Goal: Task Accomplishment & Management: Complete application form

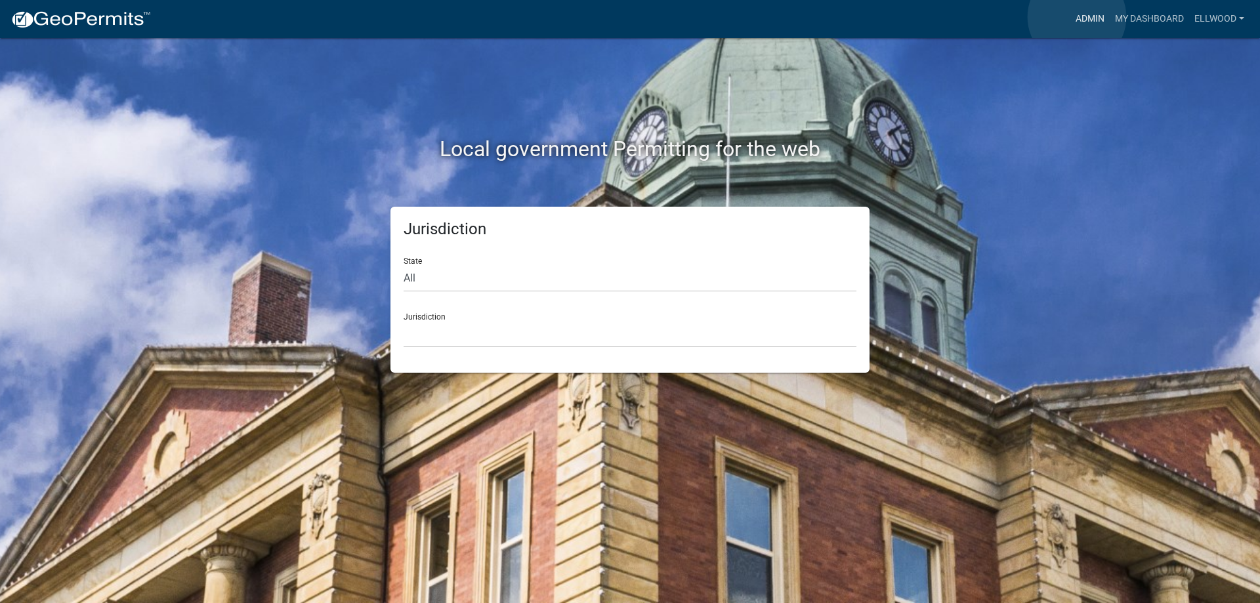
click at [1077, 17] on link "Admin" at bounding box center [1090, 19] width 39 height 25
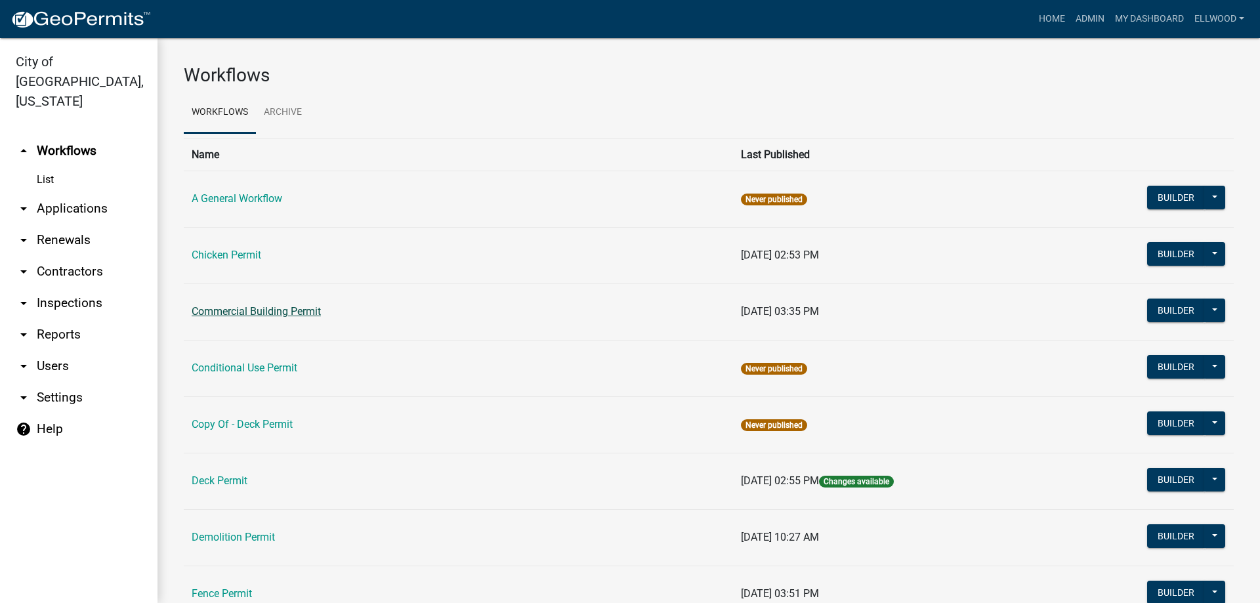
click at [260, 311] on link "Commercial Building Permit" at bounding box center [256, 311] width 129 height 12
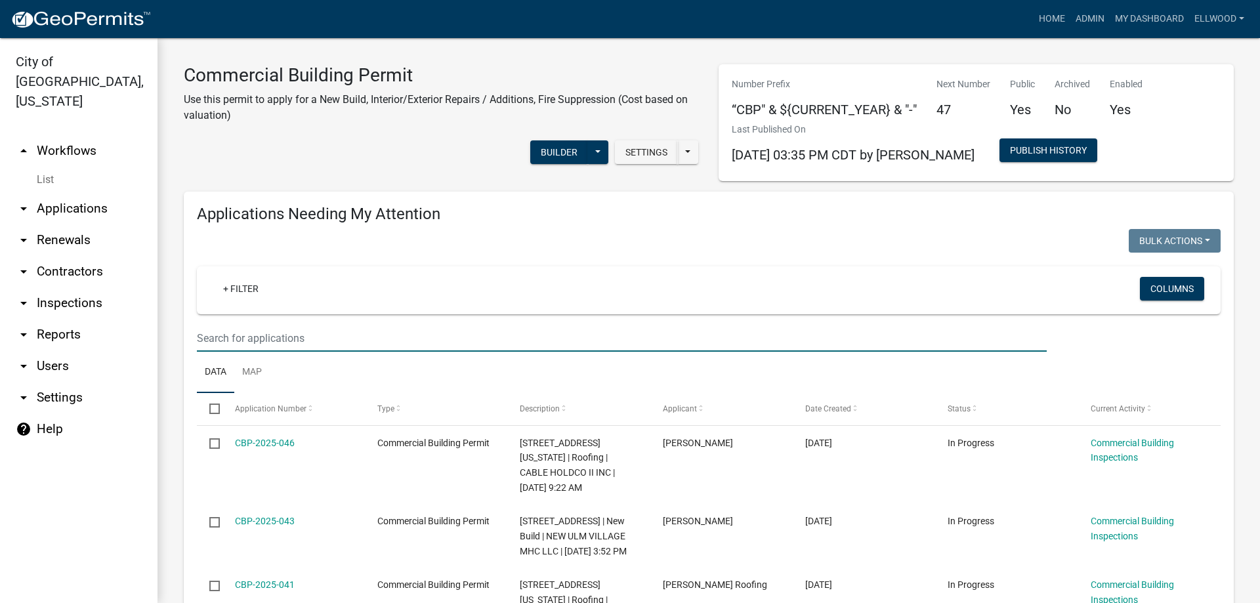
click at [215, 337] on input "text" at bounding box center [622, 338] width 850 height 27
type input "highland"
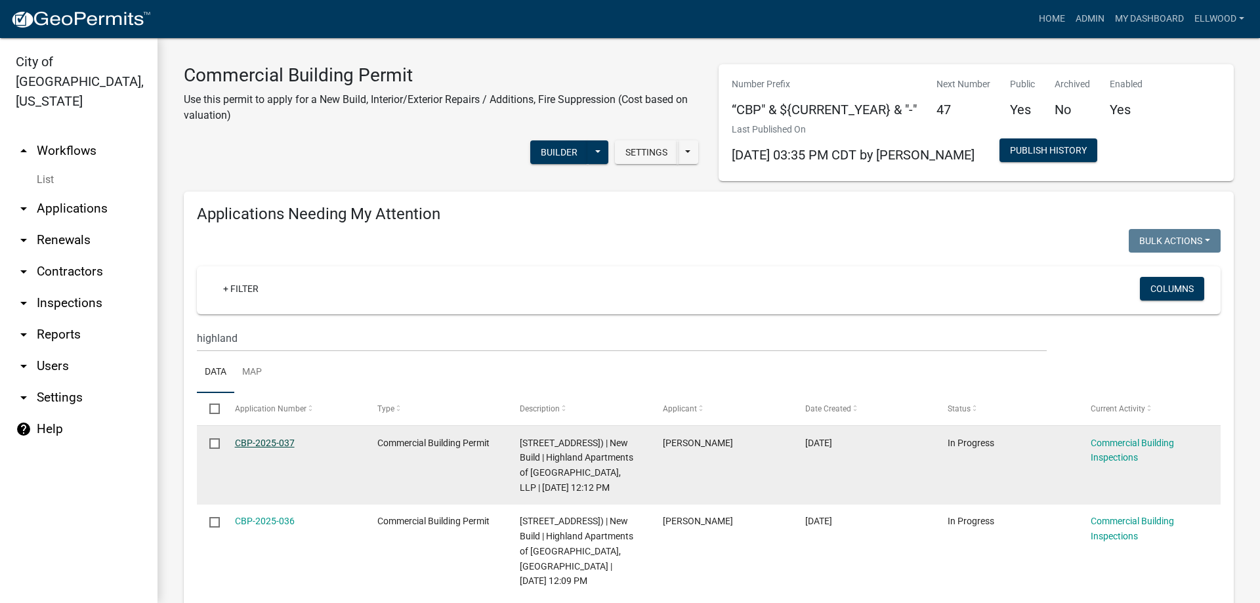
click at [288, 441] on link "CBP-2025-037" at bounding box center [265, 443] width 60 height 11
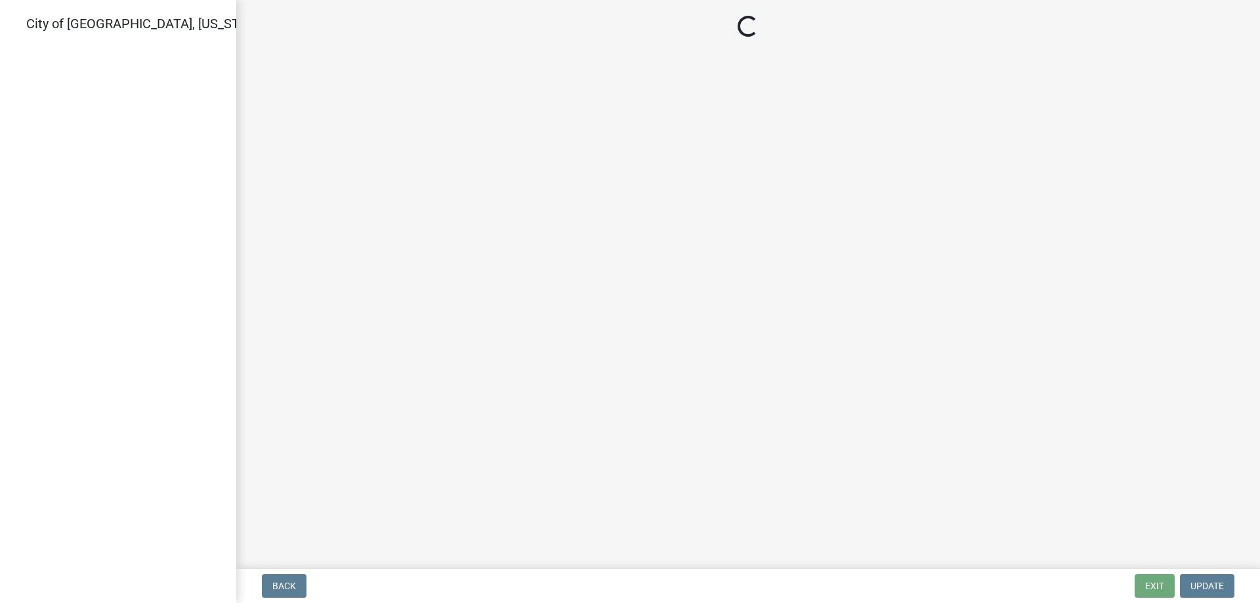
select select "805d55ac-e238-4e04-8f8e-acc067f36c3e"
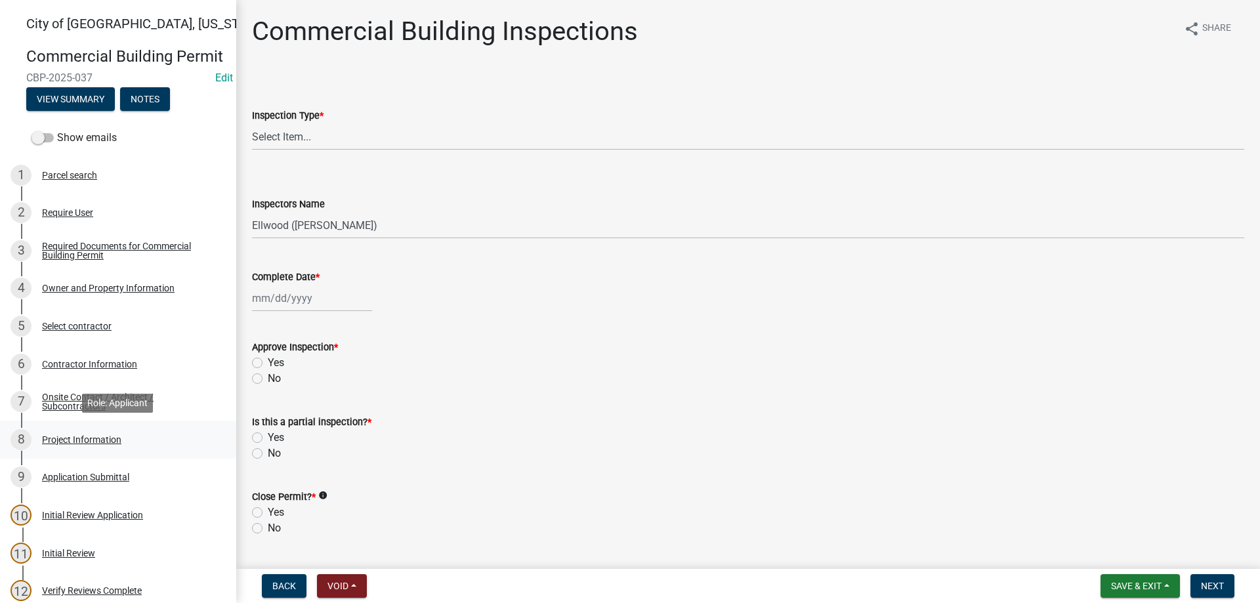
click at [75, 441] on div "Project Information" at bounding box center [81, 439] width 79 height 9
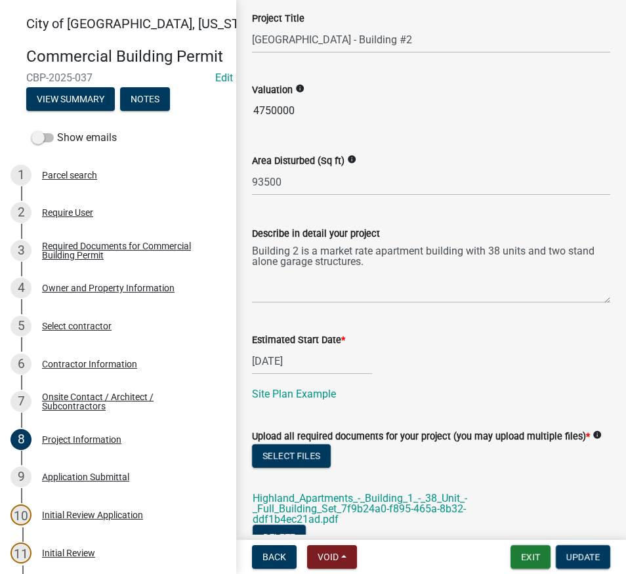
scroll to position [673, 0]
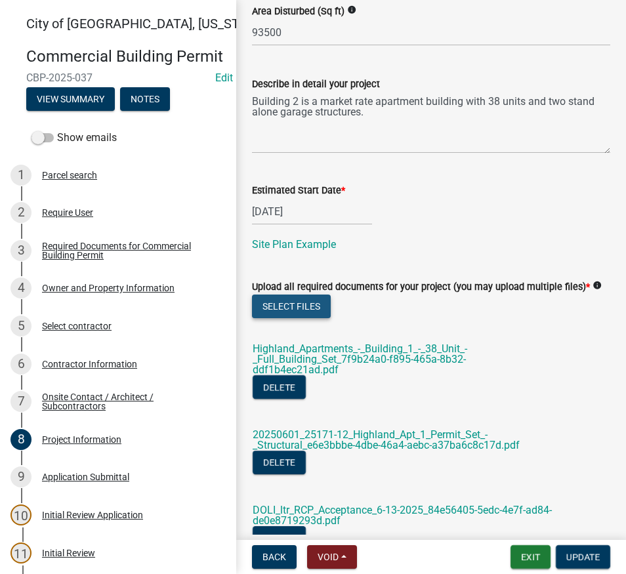
click at [322, 318] on button "Select files" at bounding box center [291, 307] width 79 height 24
click at [309, 318] on button "Select files" at bounding box center [291, 307] width 79 height 24
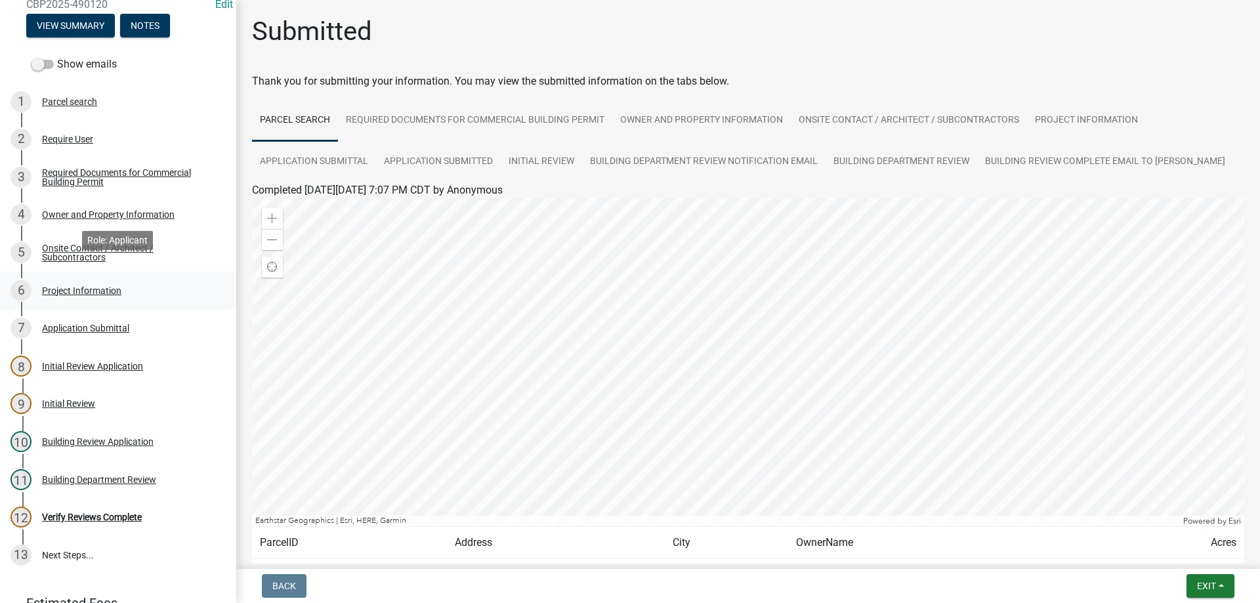
scroll to position [137, 0]
